Goal: Transaction & Acquisition: Purchase product/service

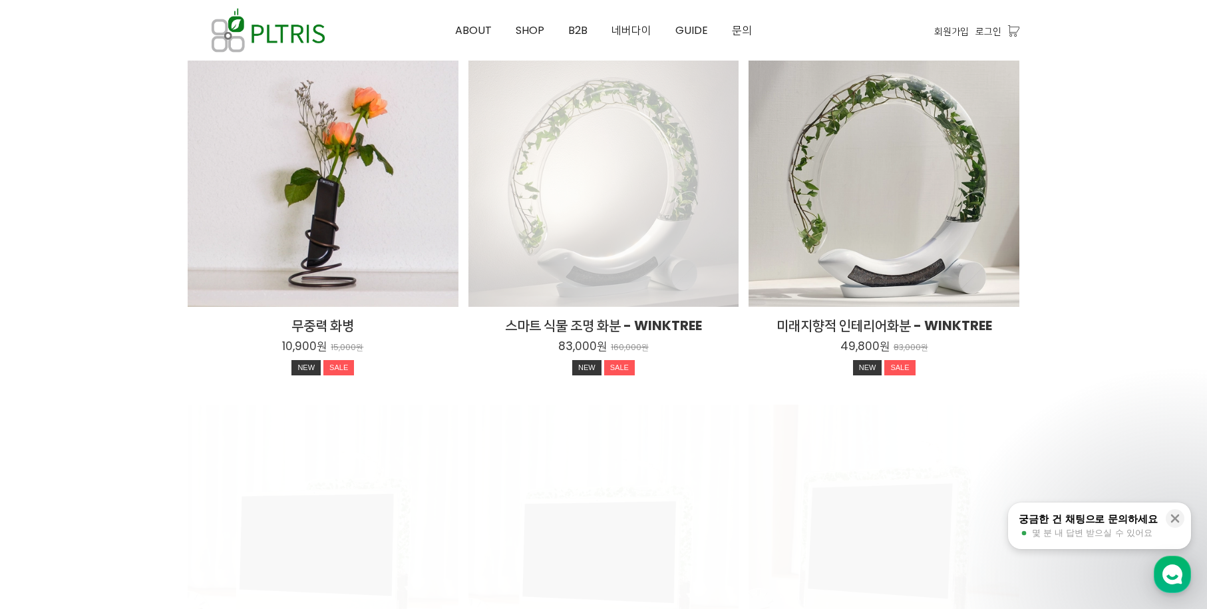
scroll to position [1797, 0]
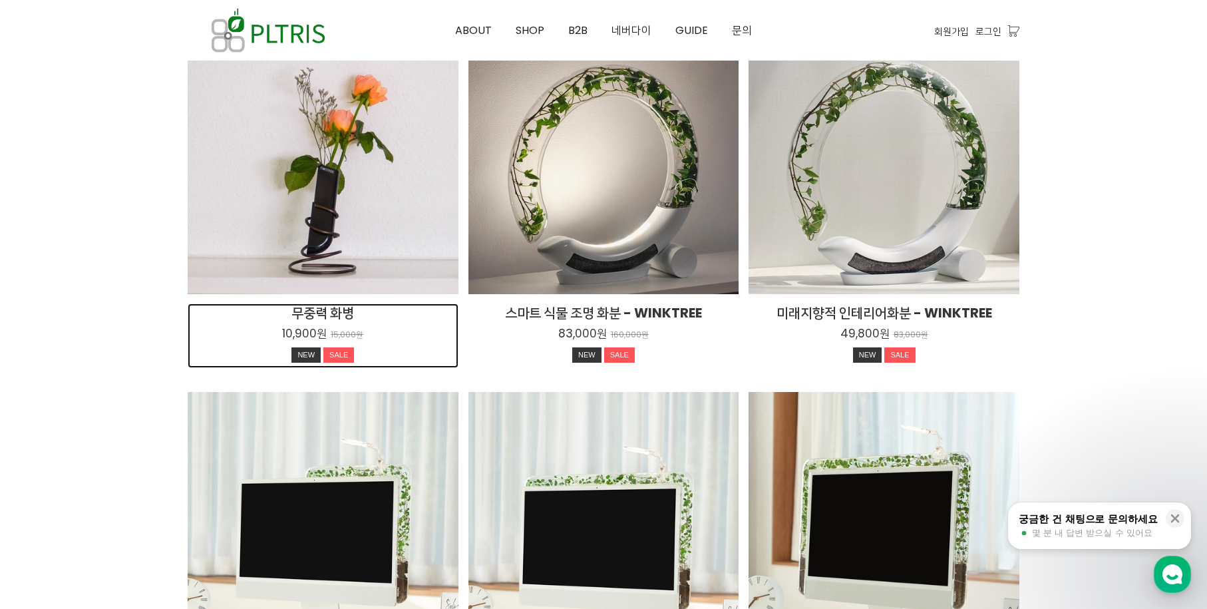
click at [337, 309] on h2 "무중력 화병" at bounding box center [323, 313] width 271 height 19
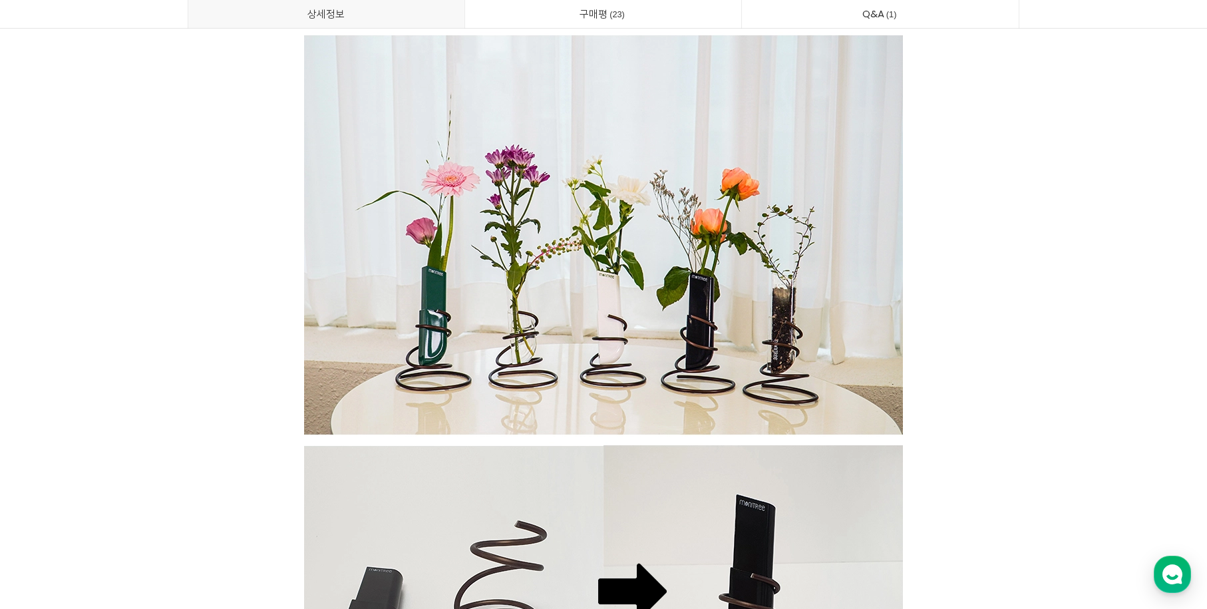
scroll to position [3328, 0]
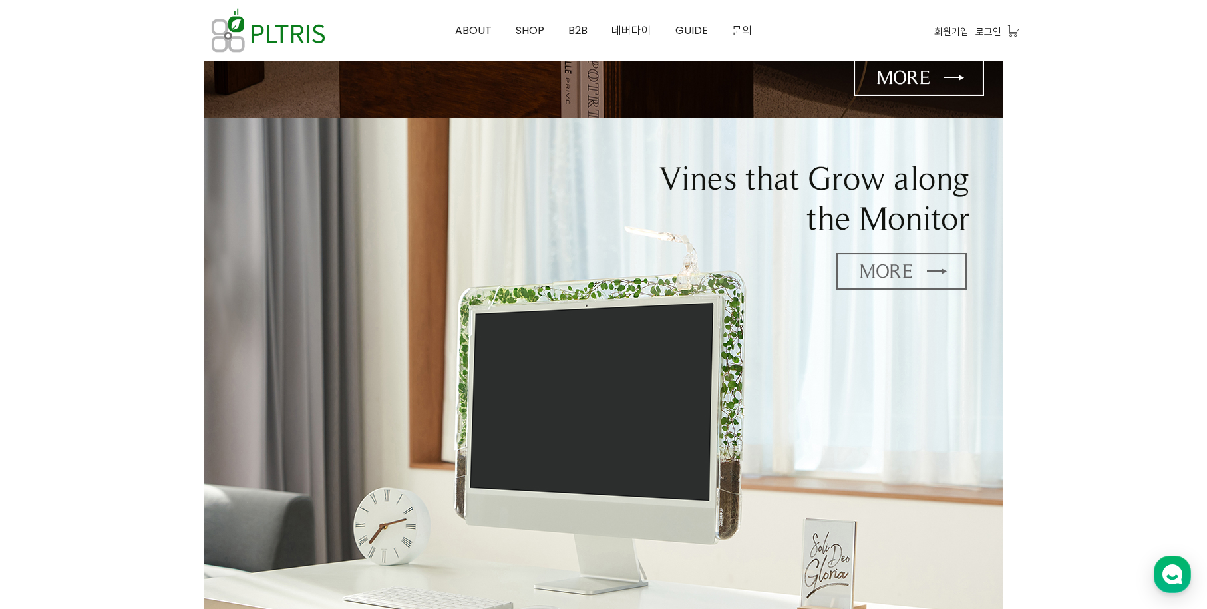
scroll to position [477, 0]
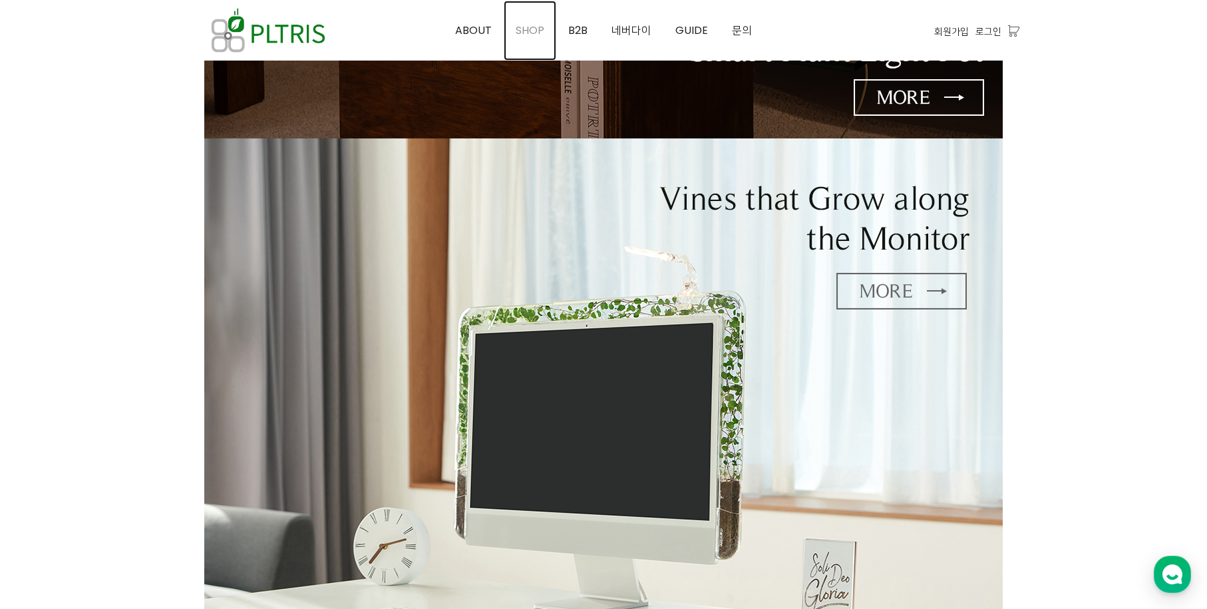
click at [527, 35] on span "SHOP" at bounding box center [530, 30] width 29 height 15
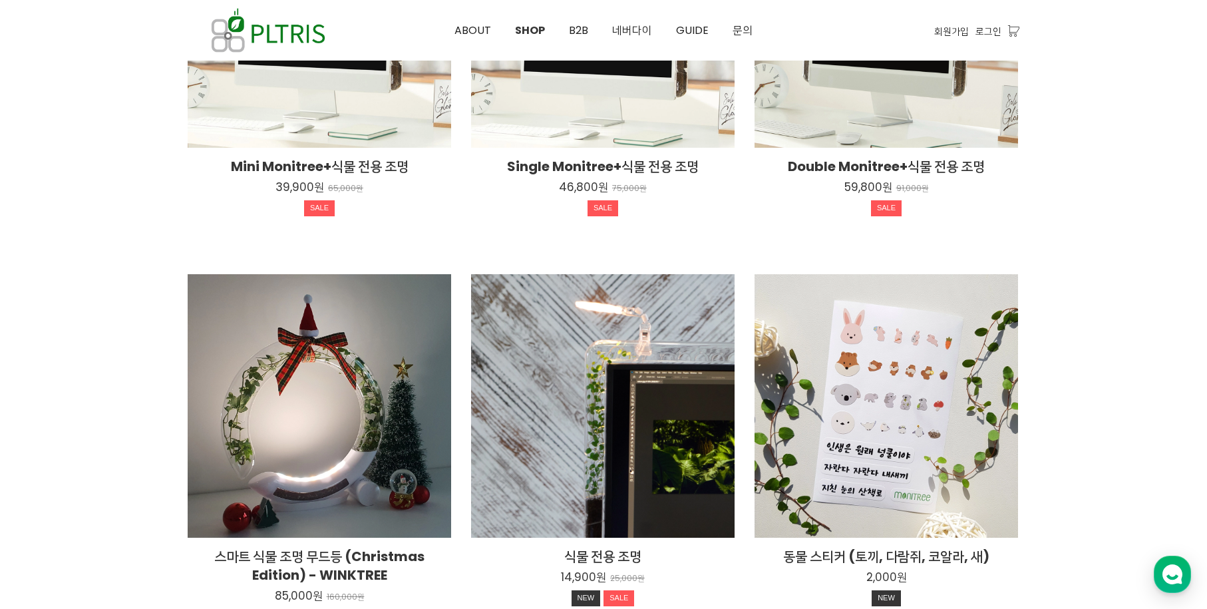
scroll to position [998, 0]
